Goal: Information Seeking & Learning: Learn about a topic

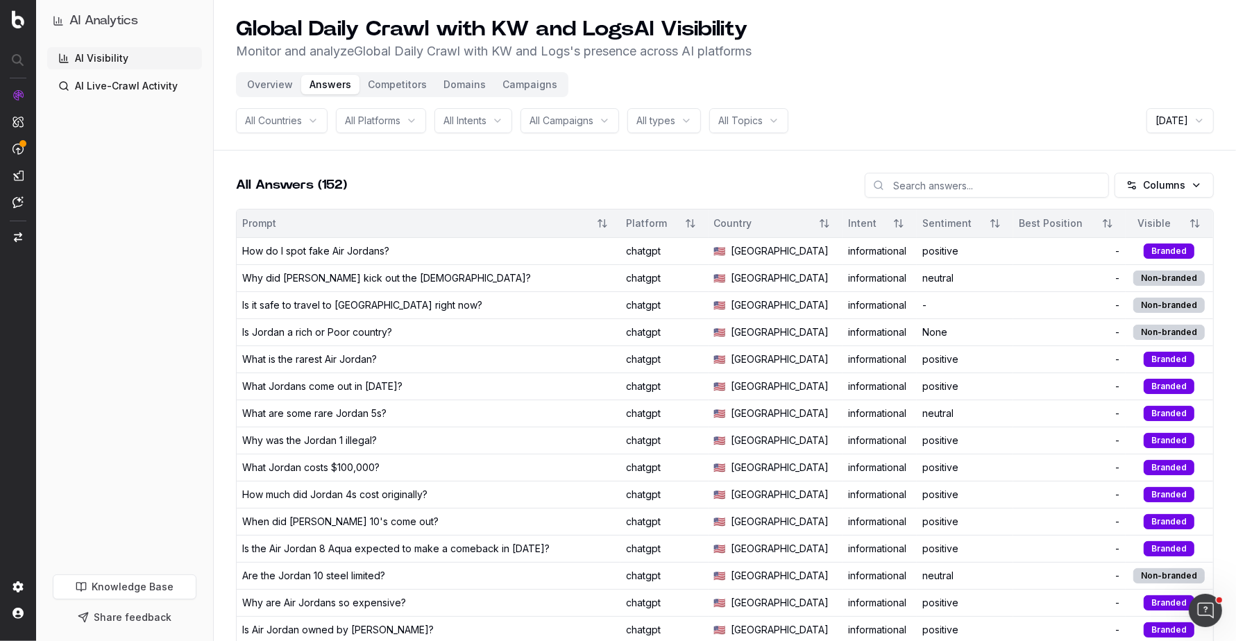
click at [284, 82] on button "Overview" at bounding box center [270, 84] width 62 height 19
click at [370, 76] on button "Competitors" at bounding box center [397, 84] width 76 height 19
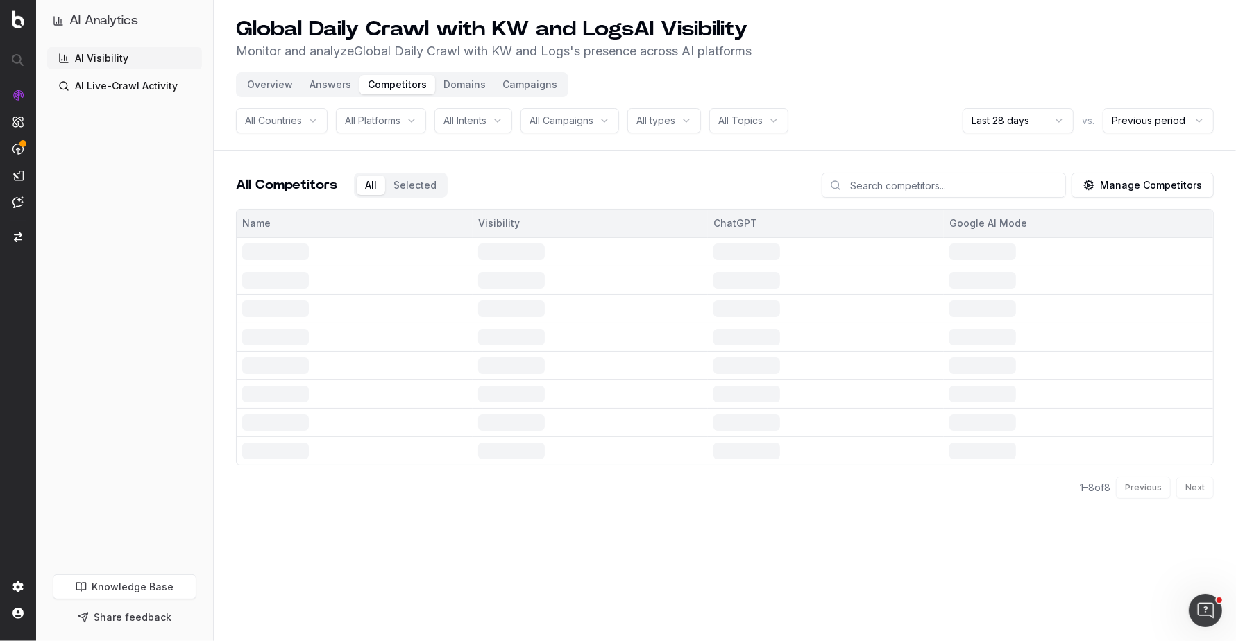
click at [266, 79] on button "Overview" at bounding box center [270, 84] width 62 height 19
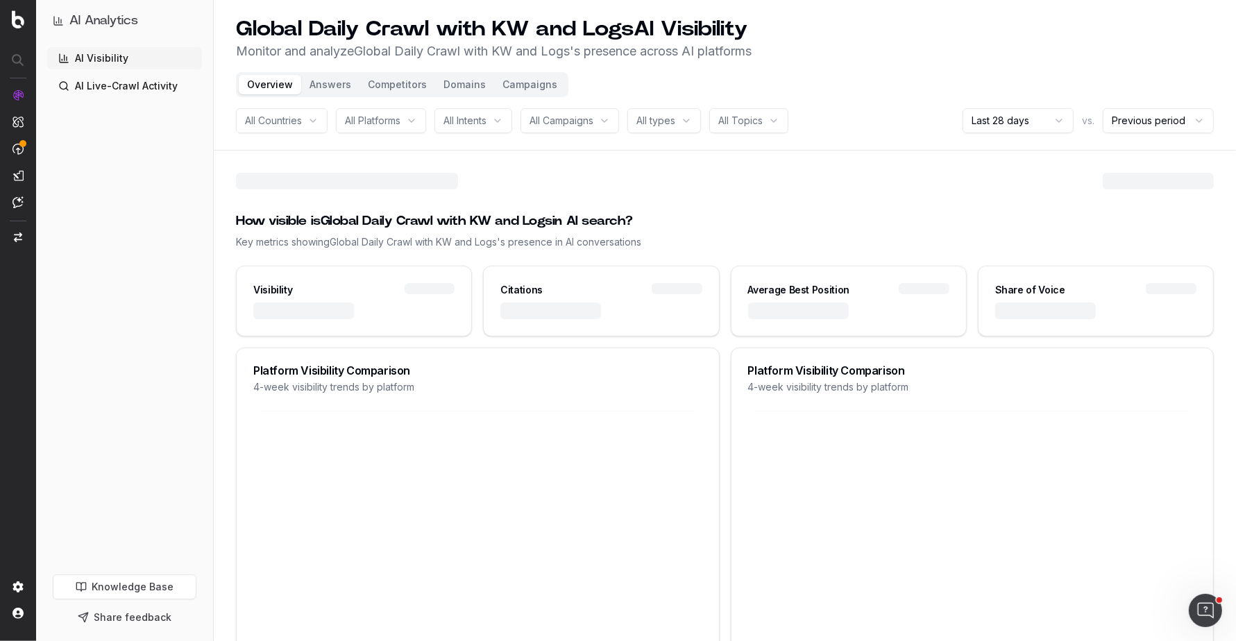
click at [266, 80] on button "Overview" at bounding box center [270, 84] width 62 height 19
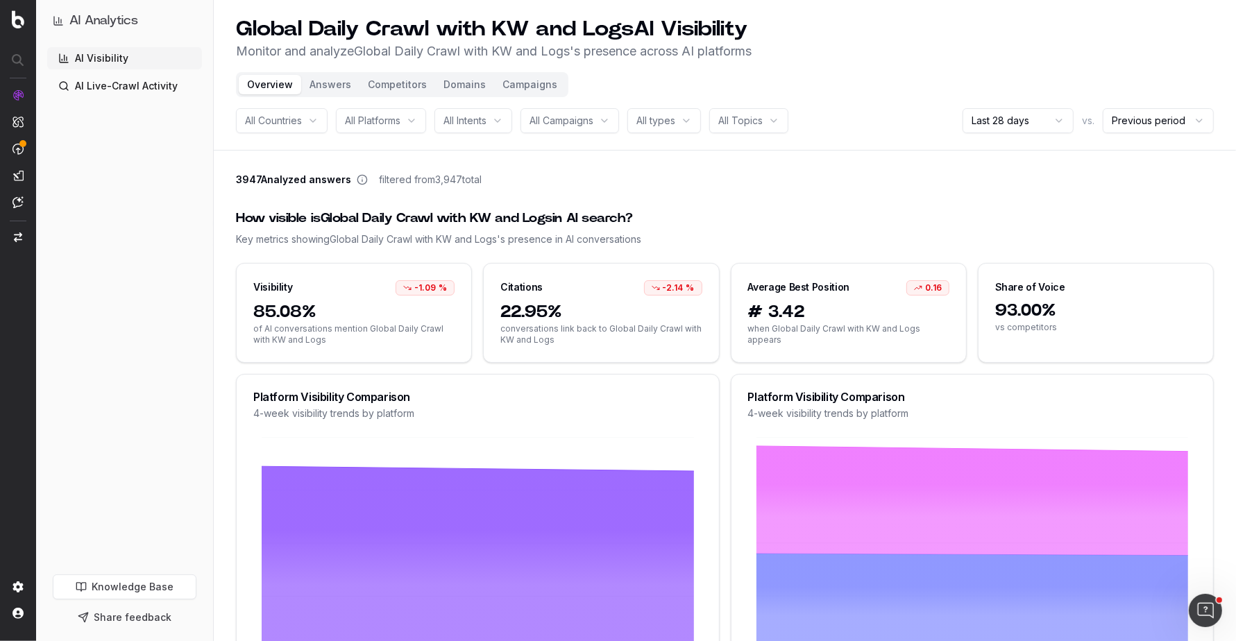
click at [757, 183] on div "3947 Analyzed answers filtered from 3,947 total" at bounding box center [725, 182] width 978 height 19
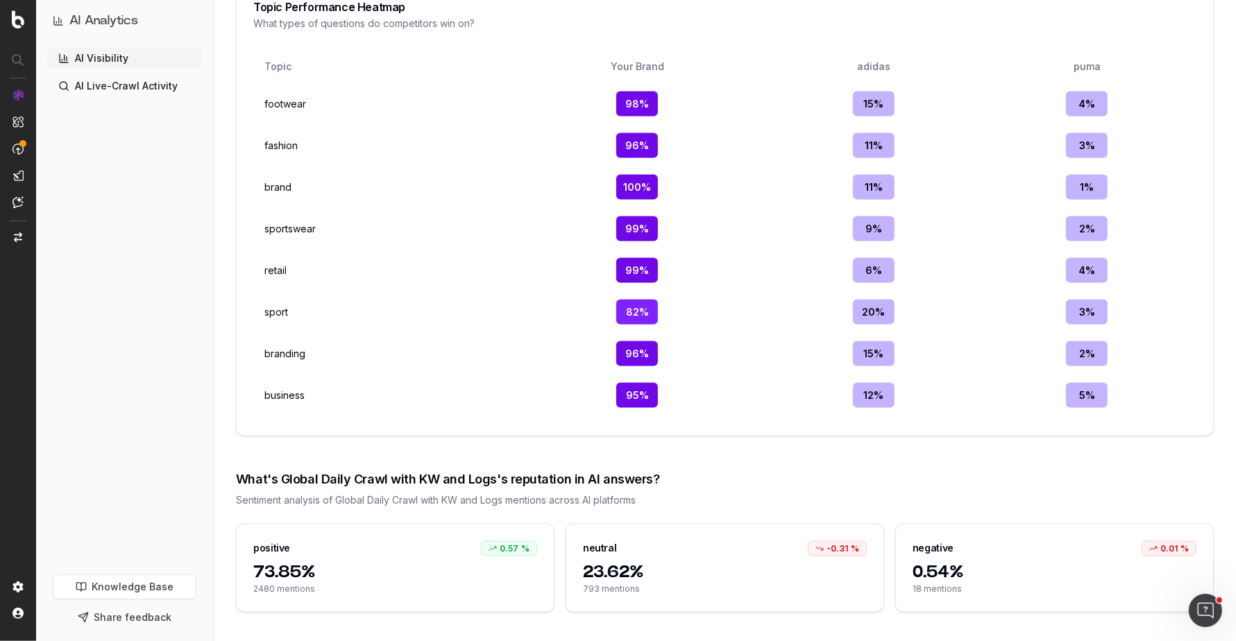
scroll to position [1886, 0]
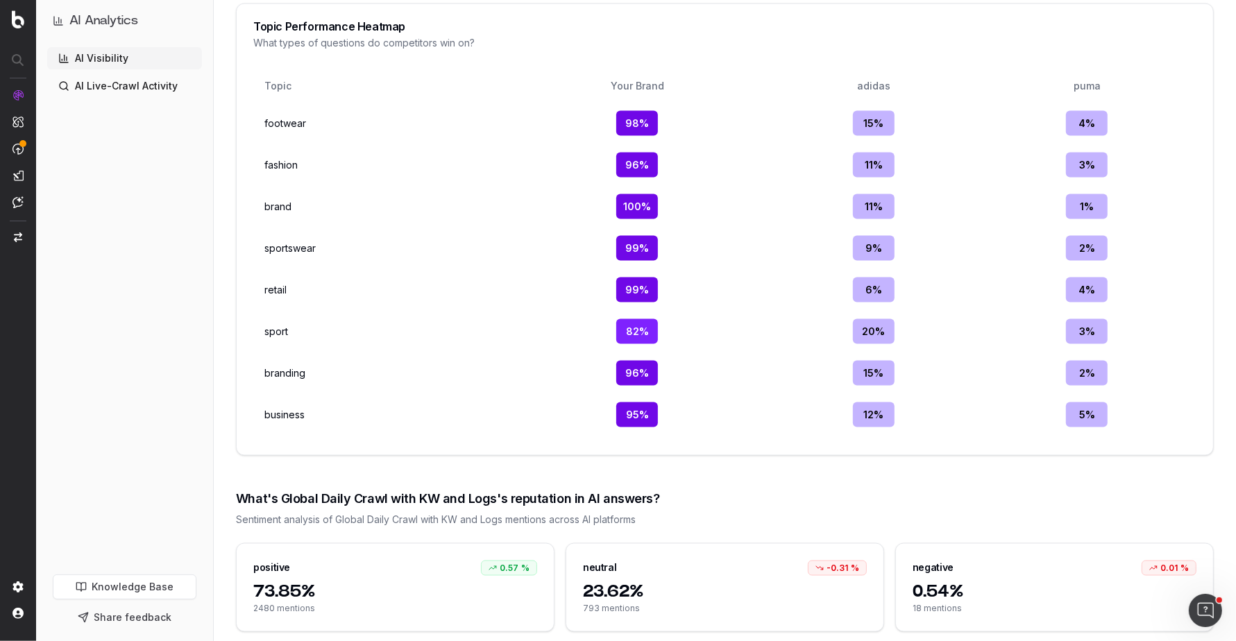
click at [287, 105] on td "footwear" at bounding box center [382, 123] width 246 height 36
click at [287, 116] on td "footwear" at bounding box center [382, 123] width 246 height 36
click at [462, 249] on td "sportswear" at bounding box center [382, 248] width 246 height 36
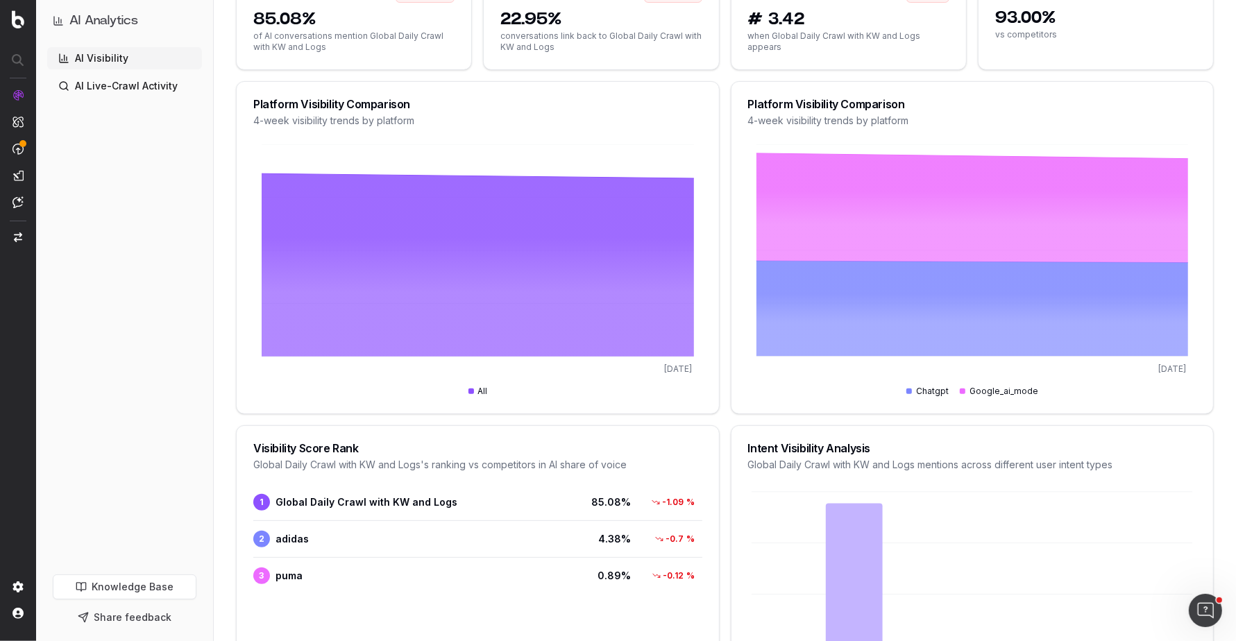
scroll to position [0, 0]
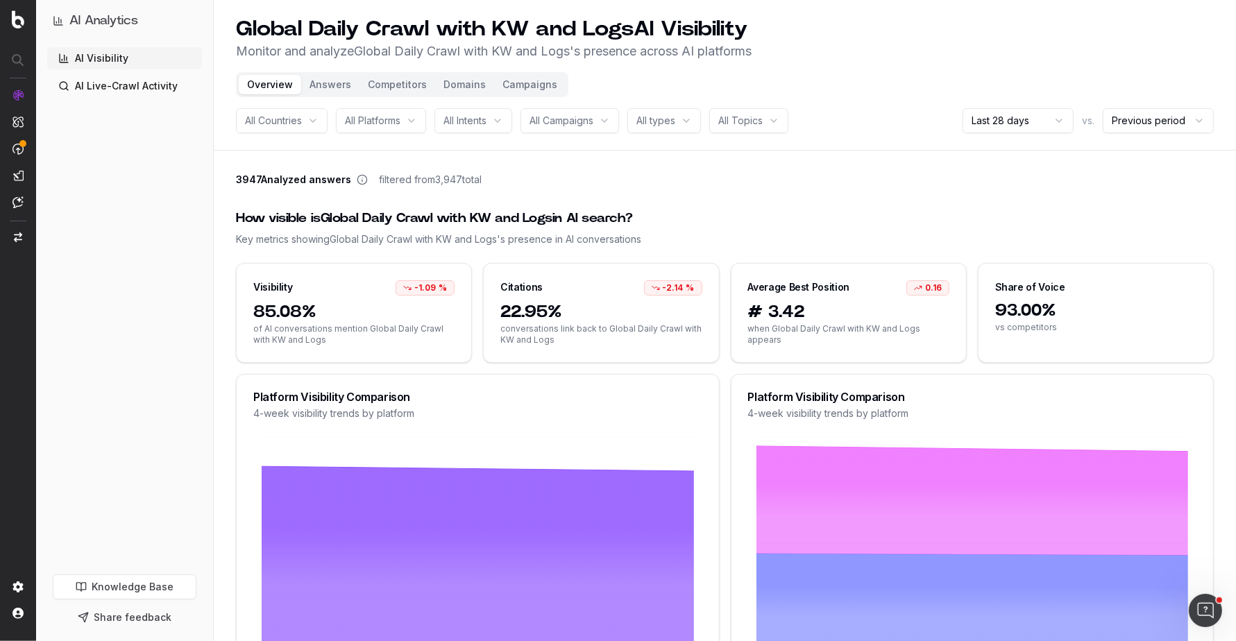
click at [369, 83] on button "Competitors" at bounding box center [397, 84] width 76 height 19
click at [396, 86] on button "Competitors" at bounding box center [397, 84] width 76 height 19
click at [396, 81] on button "Competitors" at bounding box center [397, 84] width 76 height 19
click at [327, 89] on button "Answers" at bounding box center [330, 84] width 58 height 19
click at [331, 82] on button "Answers" at bounding box center [330, 84] width 58 height 19
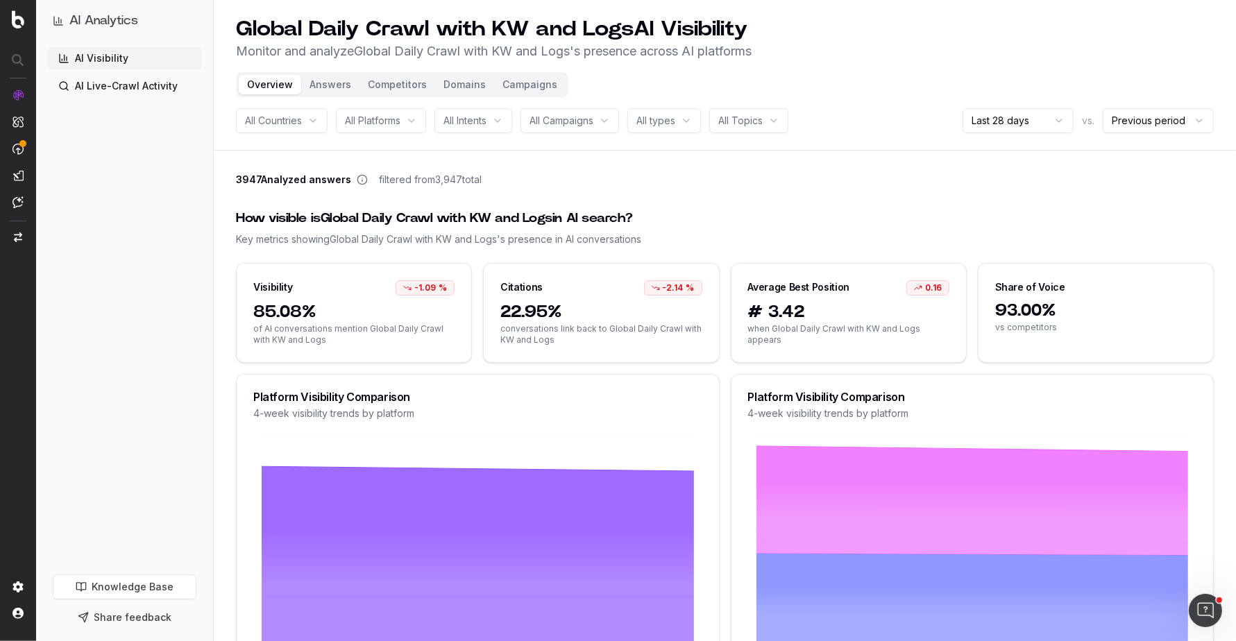
click at [331, 82] on button "Answers" at bounding box center [330, 84] width 58 height 19
click at [497, 87] on button "Campaigns" at bounding box center [529, 84] width 71 height 19
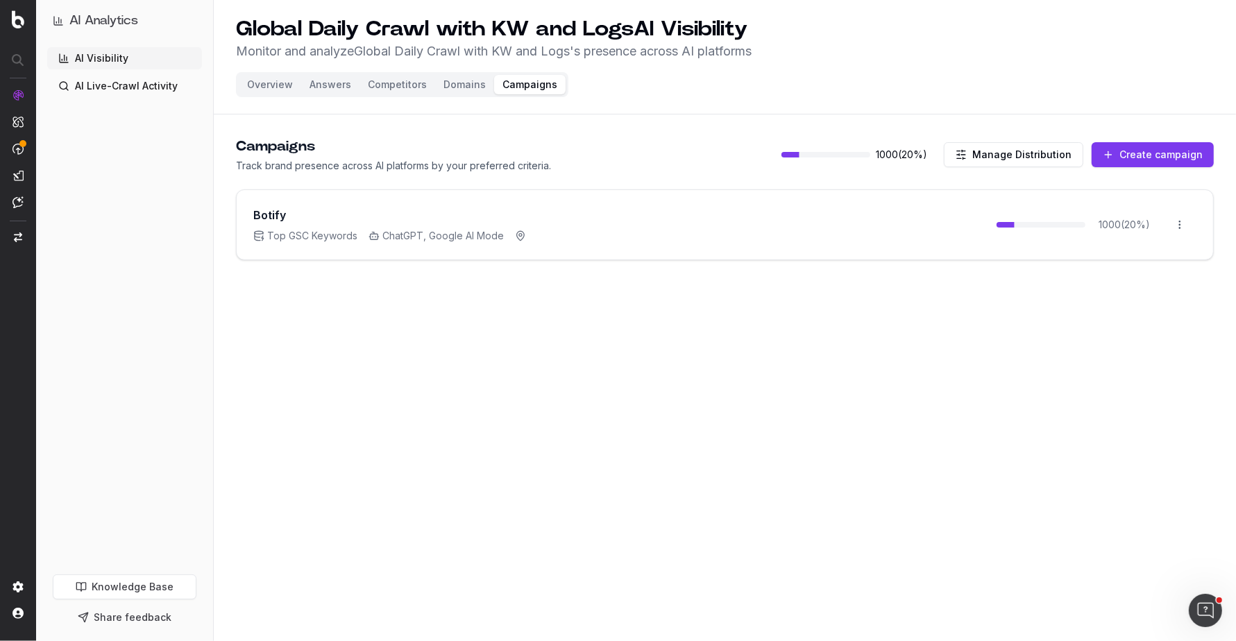
click at [461, 85] on button "Domains" at bounding box center [464, 84] width 59 height 19
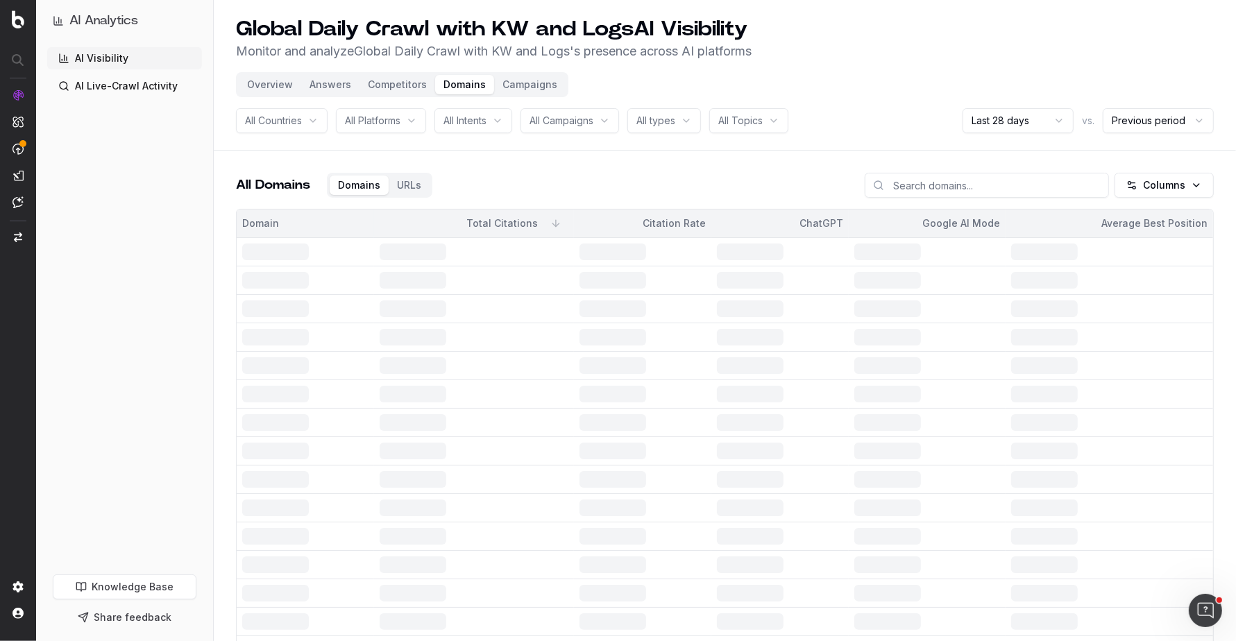
click at [408, 84] on button "Competitors" at bounding box center [397, 84] width 76 height 19
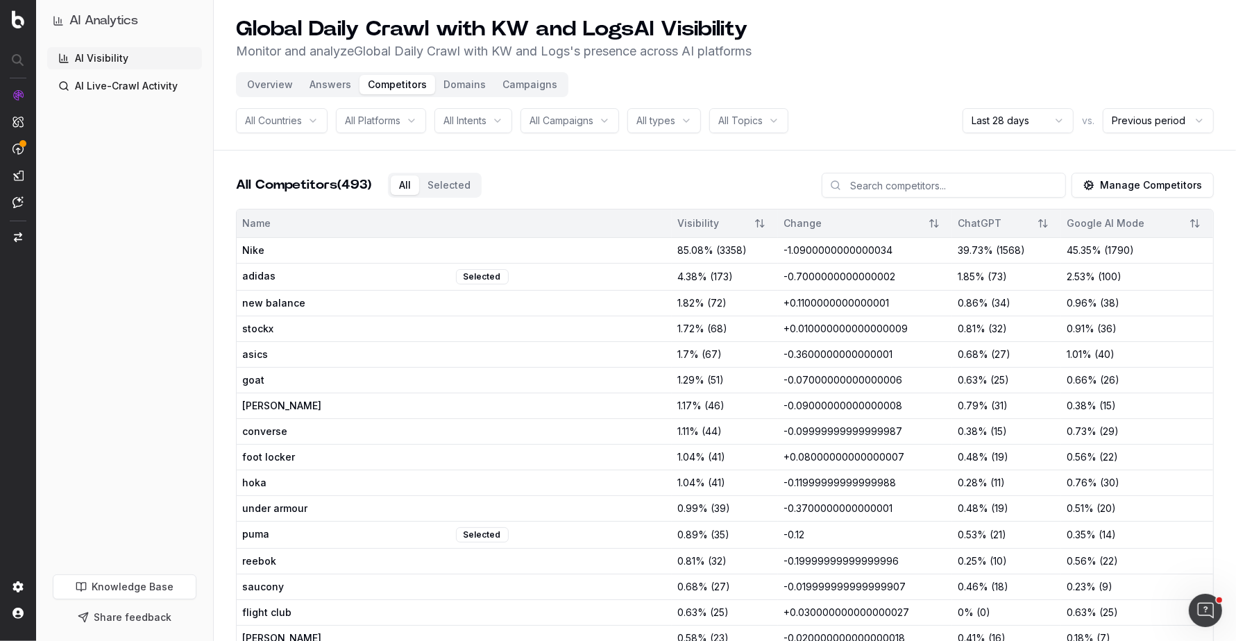
click at [335, 76] on button "Answers" at bounding box center [330, 84] width 58 height 19
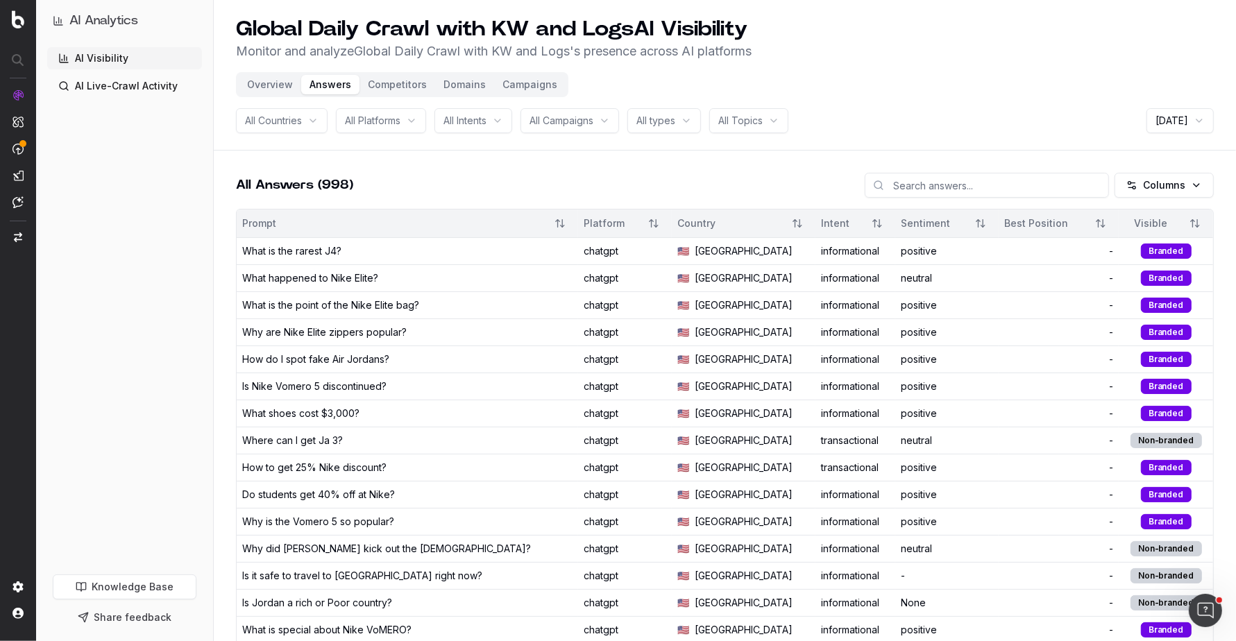
click at [275, 80] on button "Overview" at bounding box center [270, 84] width 62 height 19
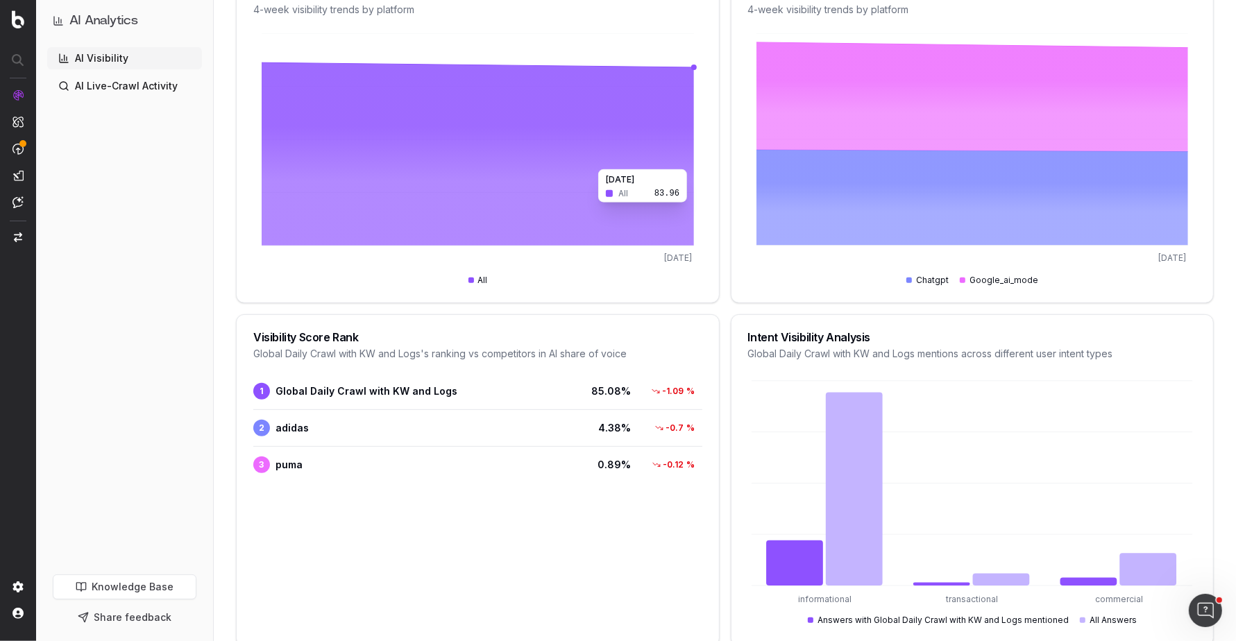
scroll to position [407, 0]
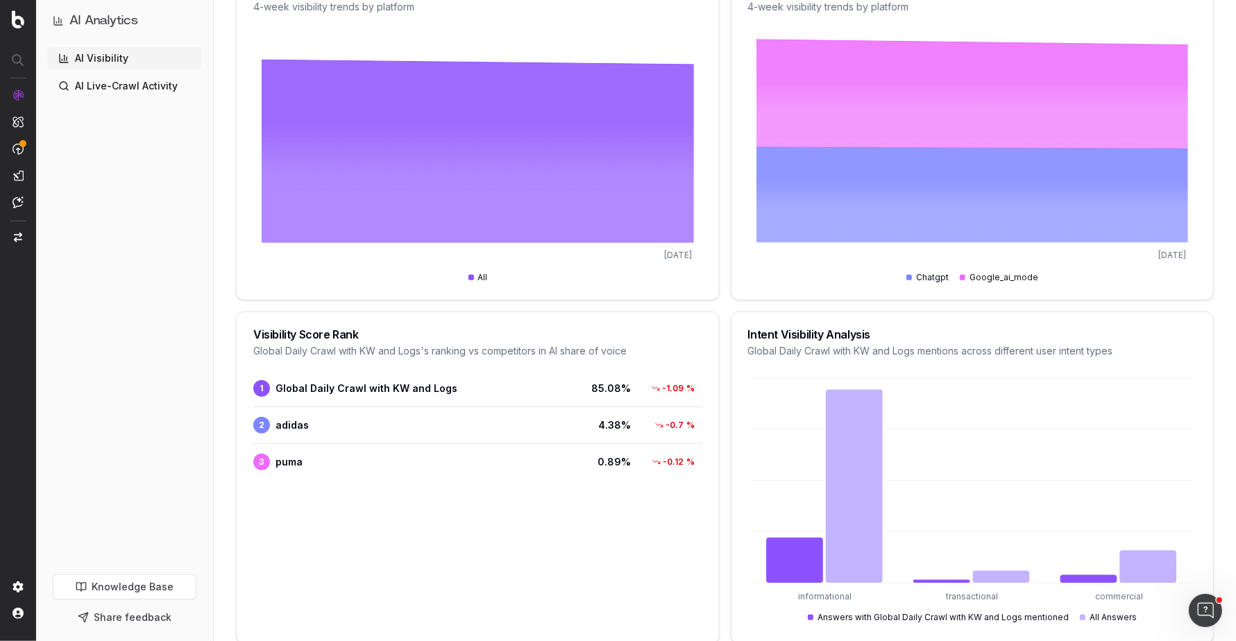
click at [367, 348] on div "Global Daily Crawl with KW and [PERSON_NAME] 's ranking vs competitors in AI sh…" at bounding box center [477, 351] width 449 height 14
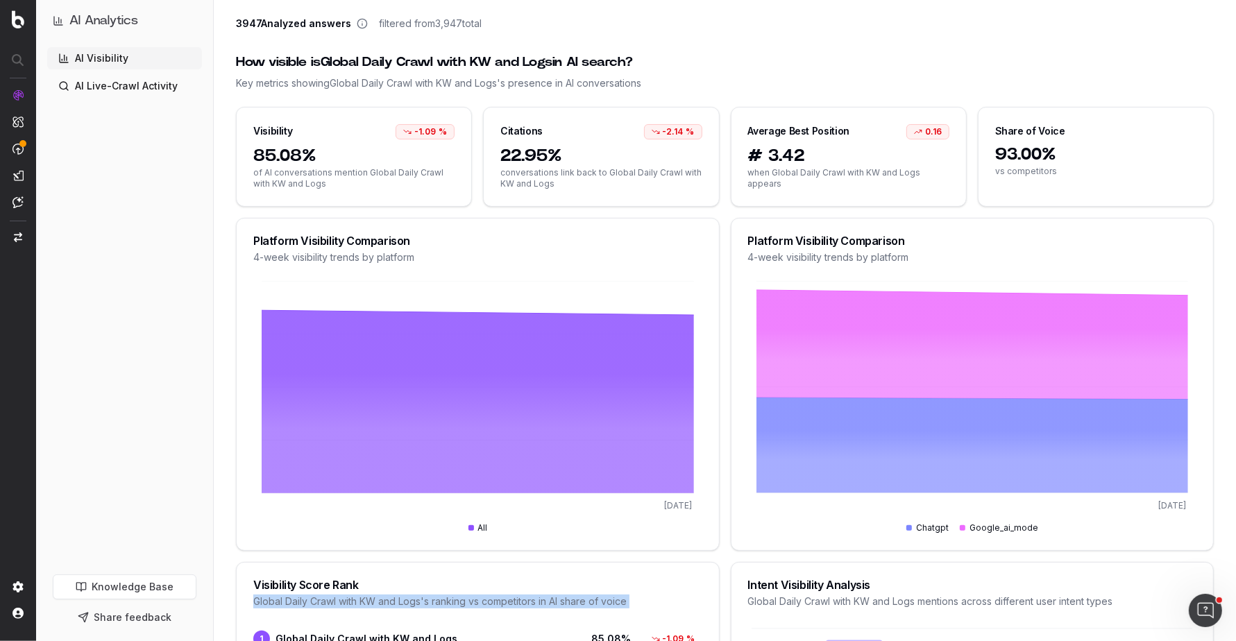
scroll to position [0, 0]
